Goal: Book appointment/travel/reservation

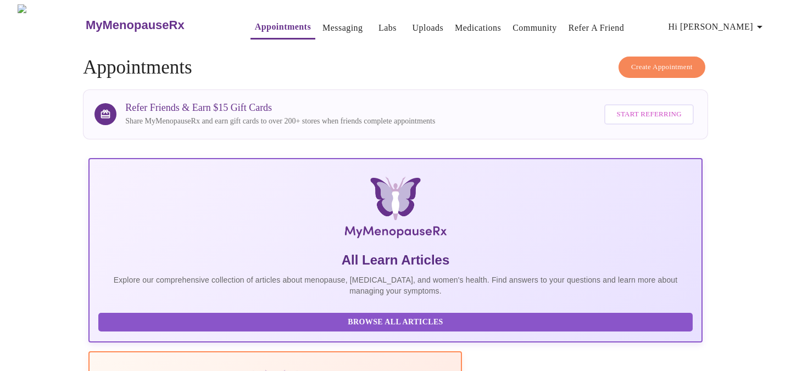
scroll to position [517, 0]
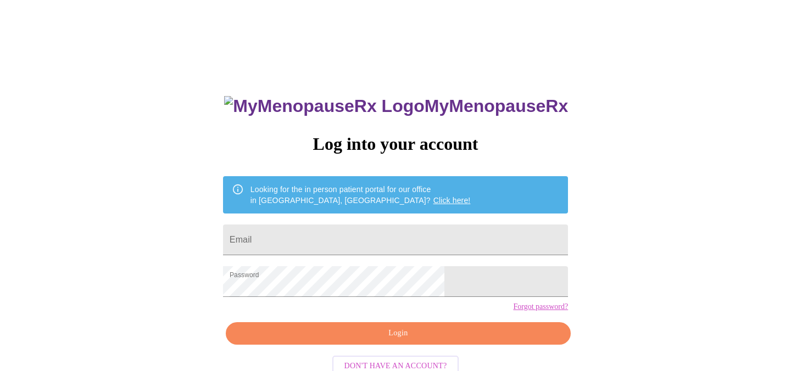
scroll to position [29, 0]
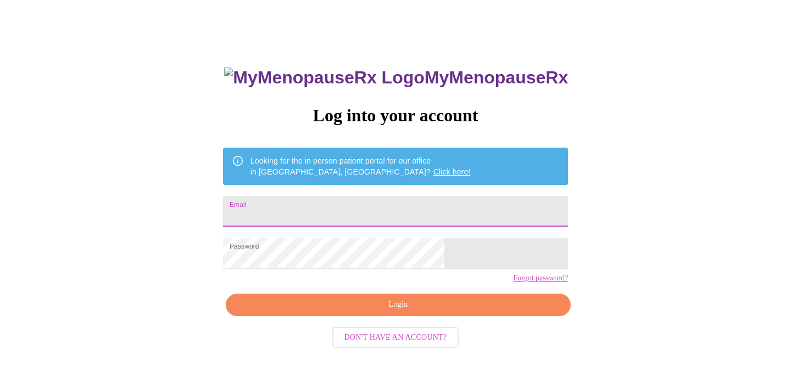
click at [377, 209] on input "Email" at bounding box center [395, 211] width 345 height 31
type input "[PERSON_NAME][EMAIL_ADDRESS][DOMAIN_NAME]"
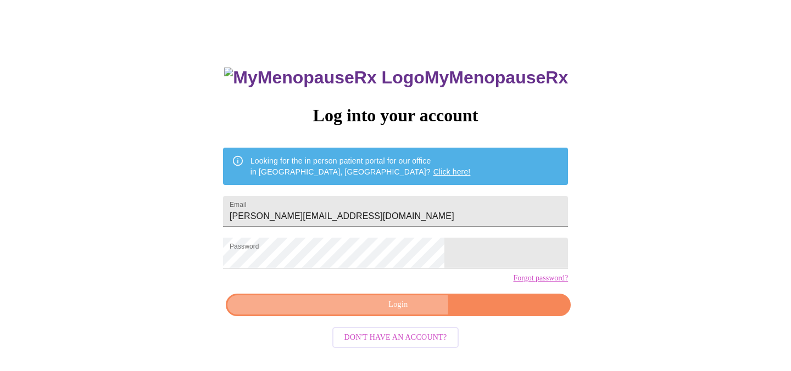
click at [389, 312] on span "Login" at bounding box center [397, 305] width 319 height 14
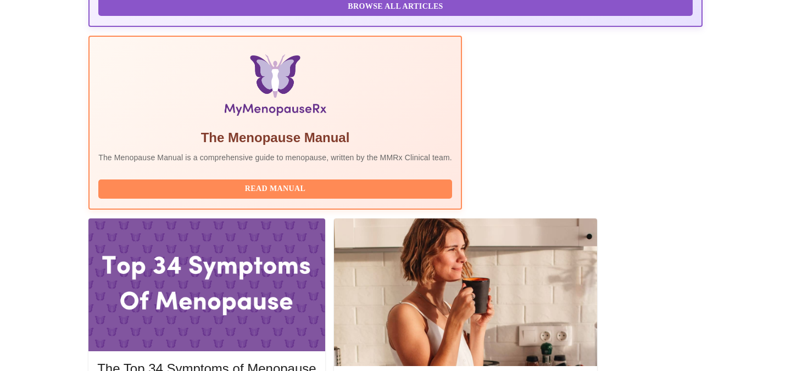
scroll to position [318, 0]
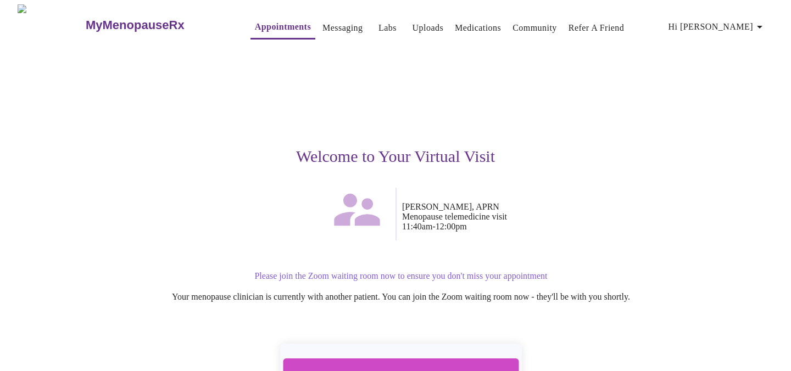
scroll to position [87, 0]
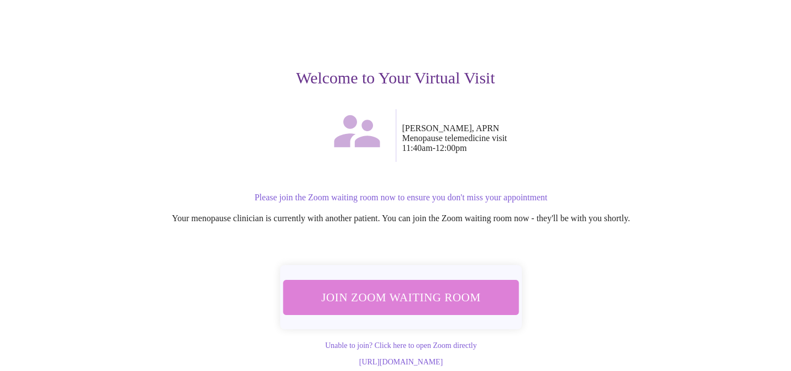
click at [405, 287] on span "Join Zoom Waiting Room" at bounding box center [401, 297] width 208 height 20
click at [375, 287] on span "Join Zoom Waiting Room" at bounding box center [401, 297] width 208 height 20
